Goal: Task Accomplishment & Management: Use online tool/utility

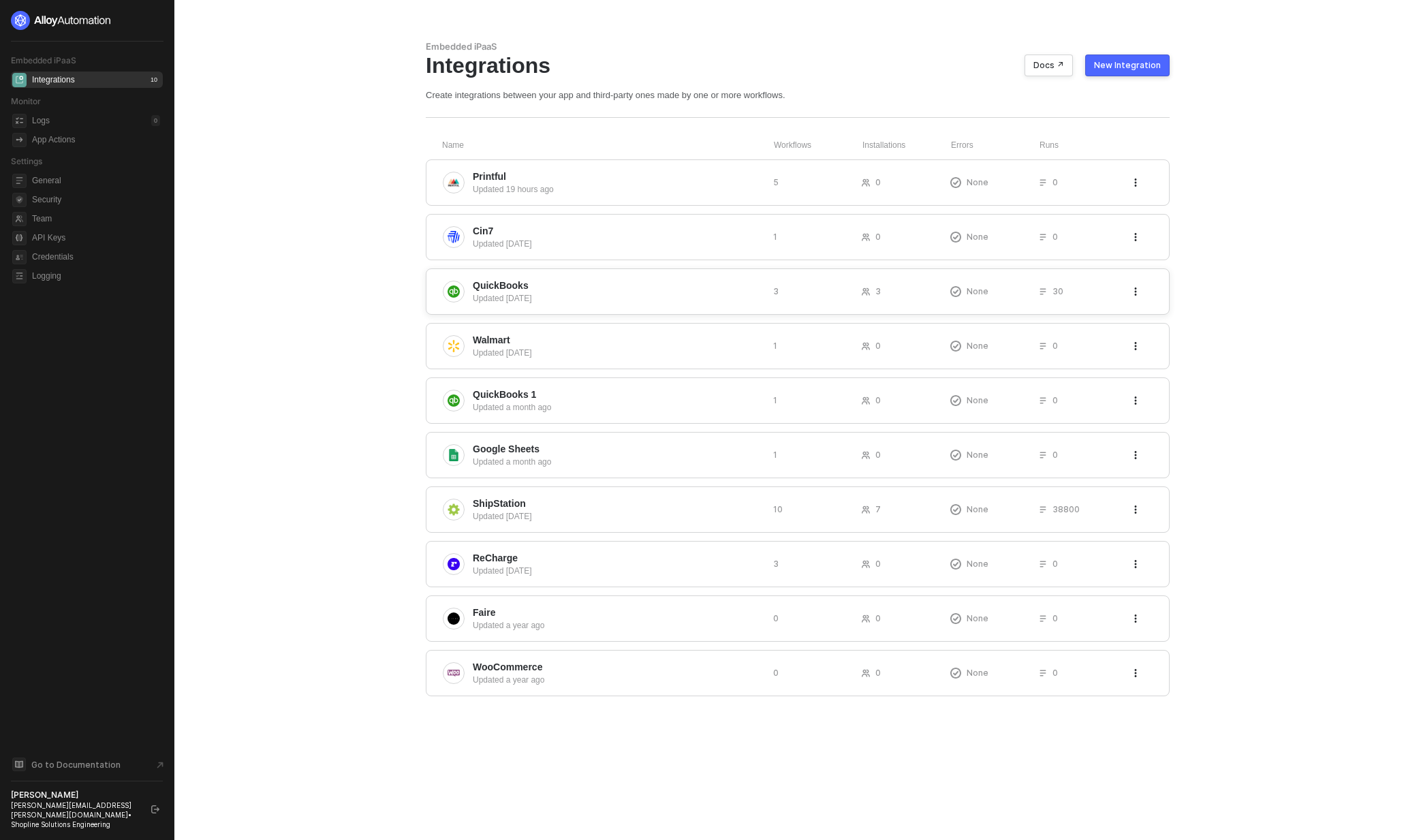
click at [559, 285] on span "QuickBooks" at bounding box center [617, 285] width 289 height 13
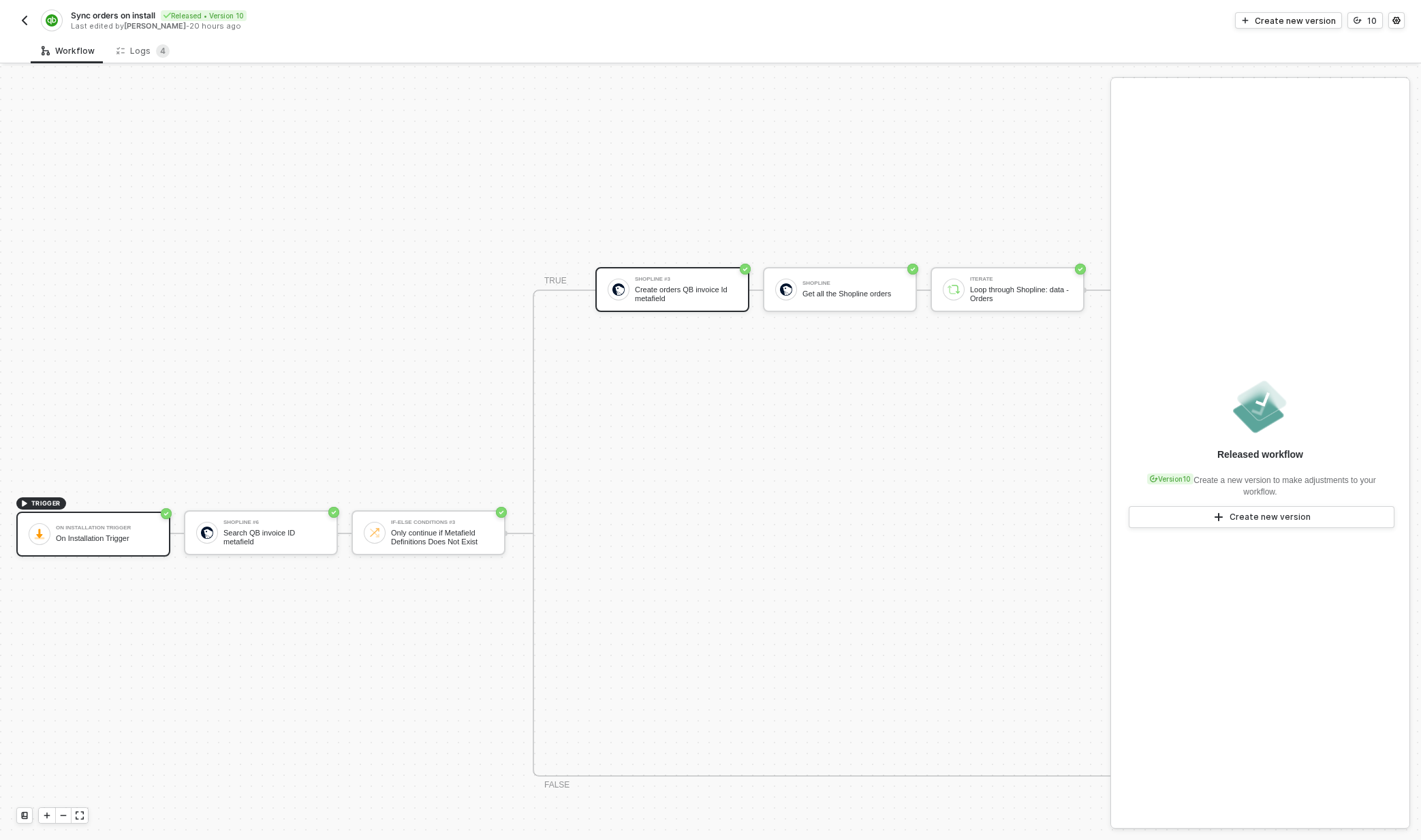
scroll to position [635, 0]
click at [646, 276] on div "Shopline #3" at bounding box center [686, 278] width 102 height 5
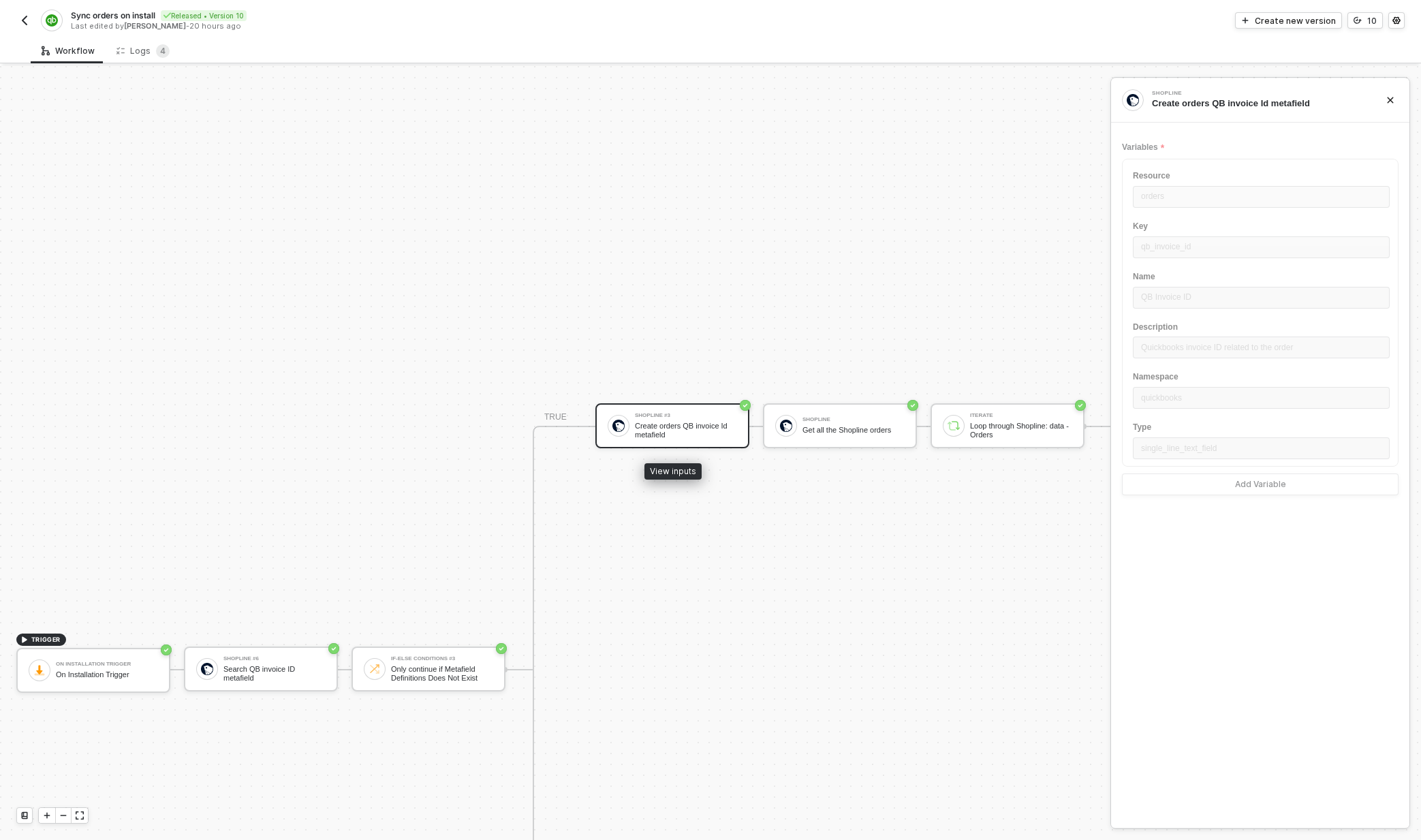
scroll to position [746, 0]
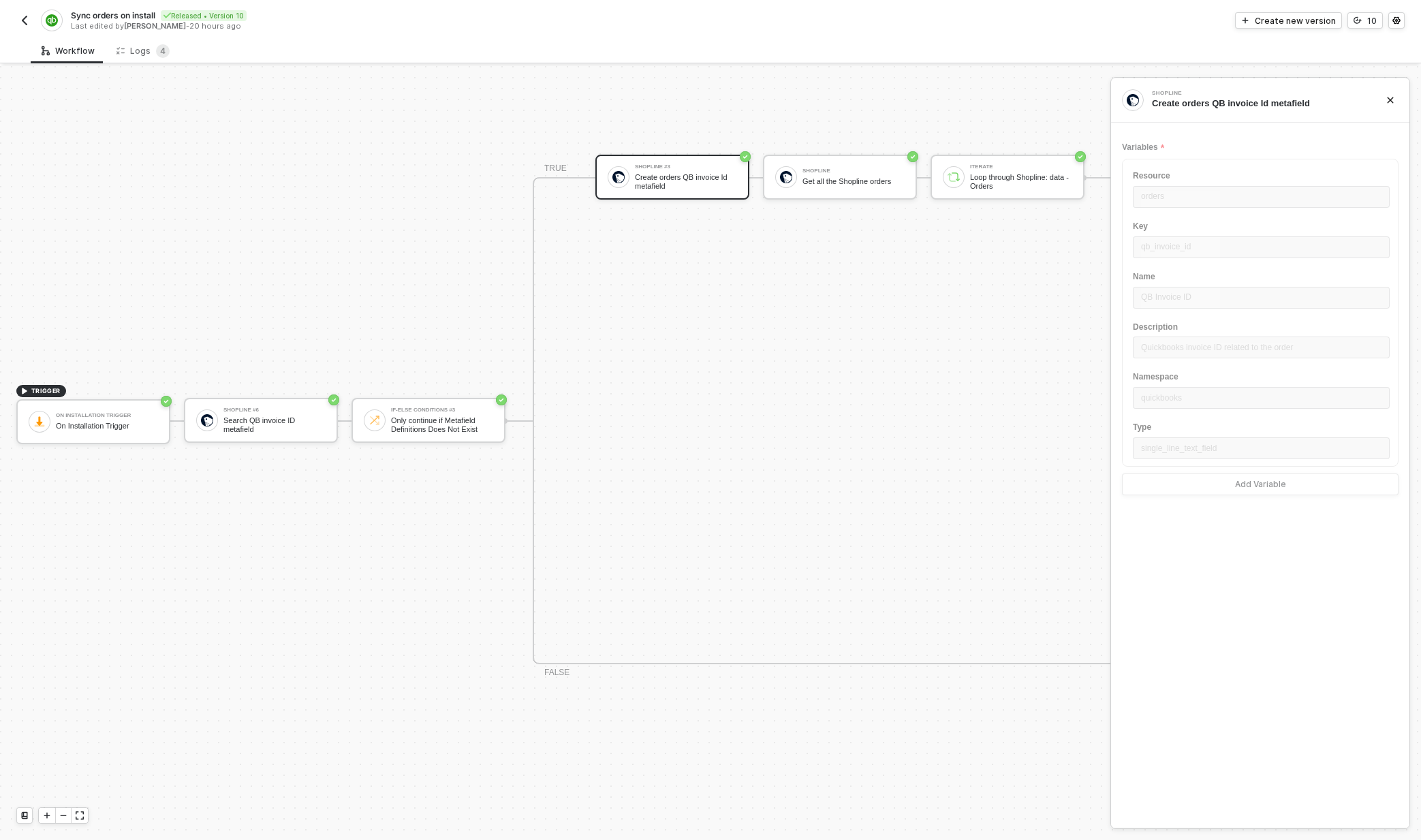
drag, startPoint x: 710, startPoint y: 421, endPoint x: 616, endPoint y: 419, distance: 94.0
